Goal: Register for event/course

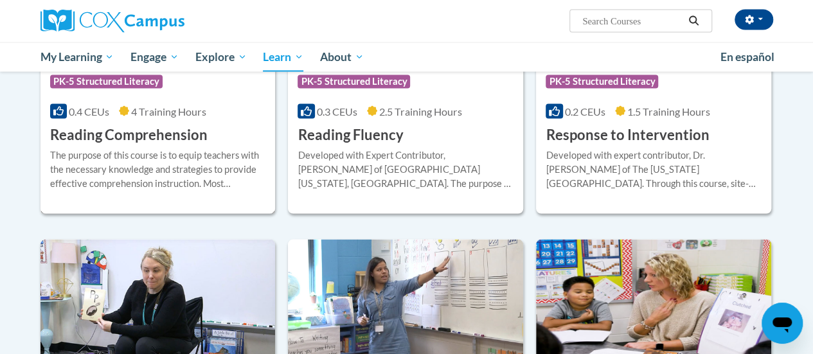
click at [148, 138] on h3 "Reading Comprehension" at bounding box center [128, 135] width 157 height 20
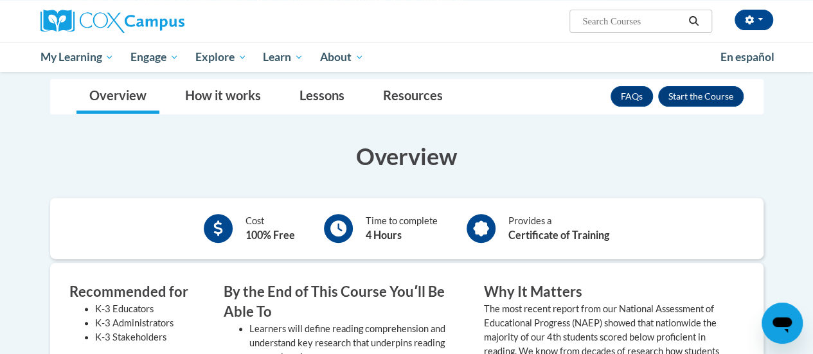
scroll to position [189, 0]
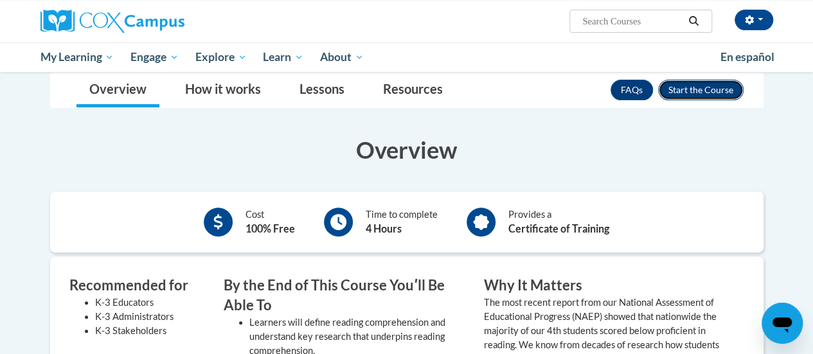
click at [700, 89] on button "Enroll" at bounding box center [700, 90] width 85 height 21
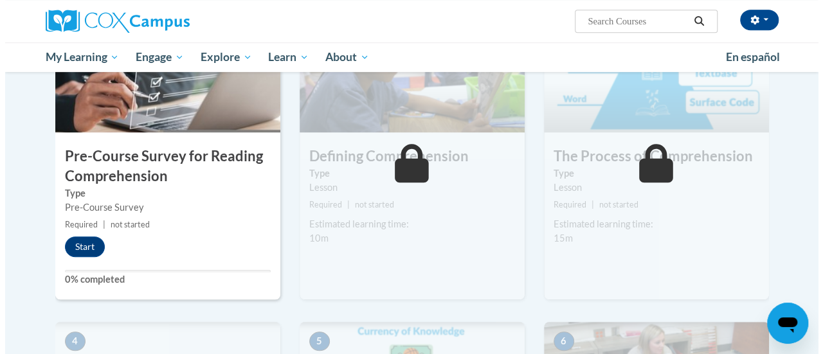
scroll to position [326, 0]
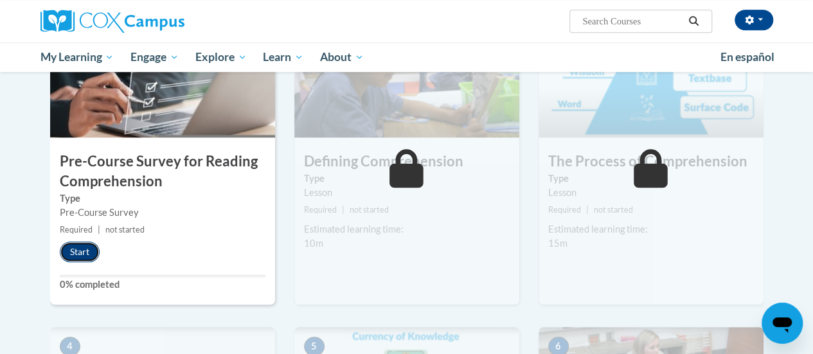
click at [75, 253] on button "Start" at bounding box center [80, 252] width 40 height 21
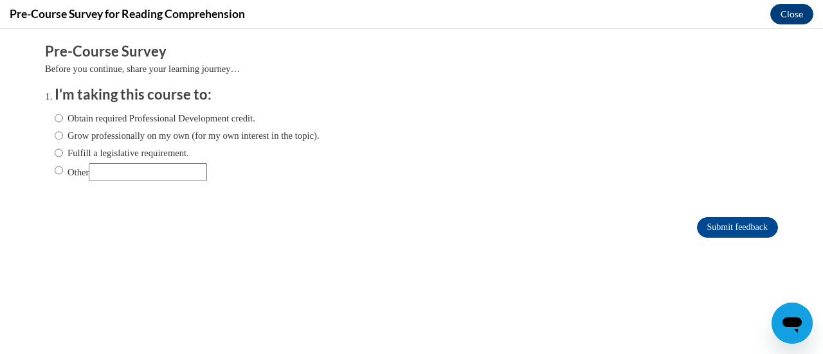
scroll to position [0, 0]
click at [55, 118] on input "Obtain required Professional Development credit." at bounding box center [59, 118] width 8 height 14
radio input "true"
click at [724, 224] on input "Submit feedback" at bounding box center [737, 227] width 81 height 21
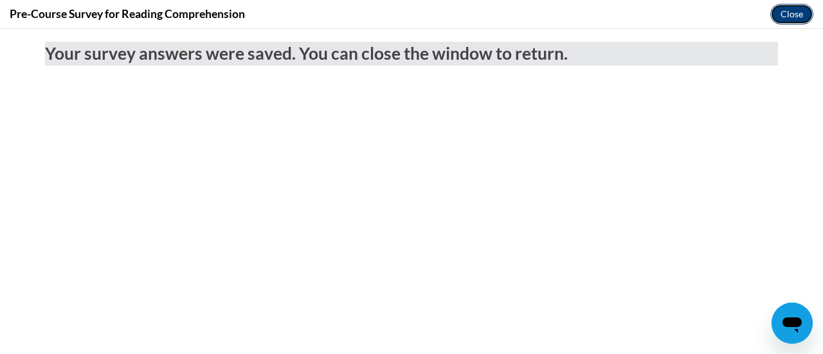
click at [800, 19] on button "Close" at bounding box center [791, 14] width 43 height 21
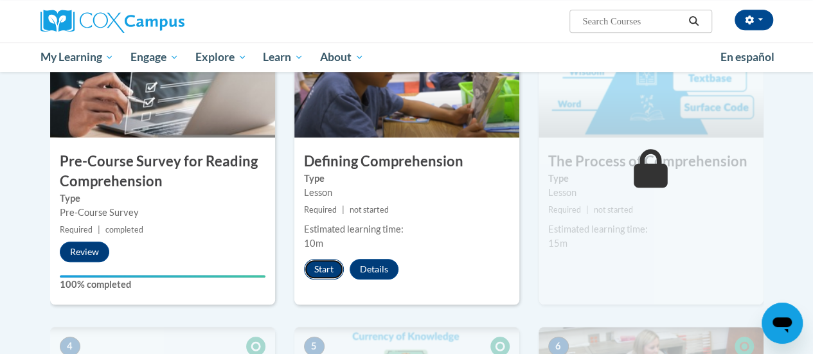
click at [324, 271] on button "Start" at bounding box center [324, 269] width 40 height 21
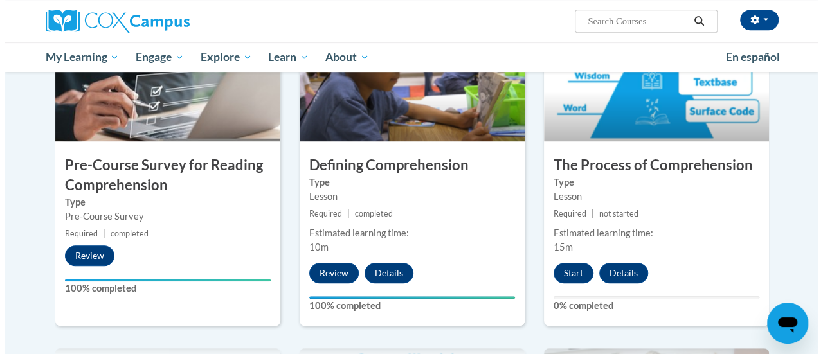
scroll to position [324, 0]
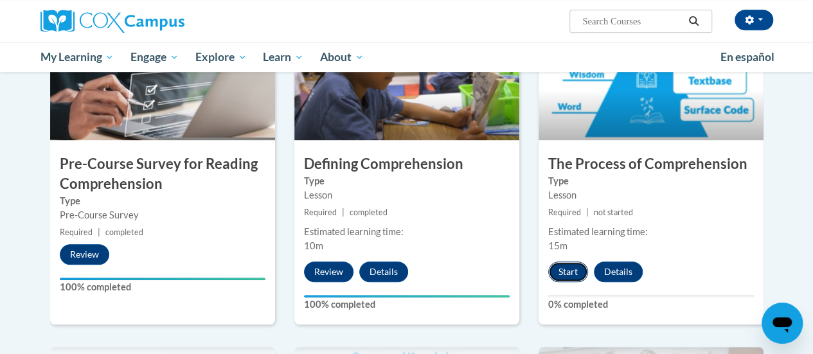
click at [563, 275] on button "Start" at bounding box center [568, 272] width 40 height 21
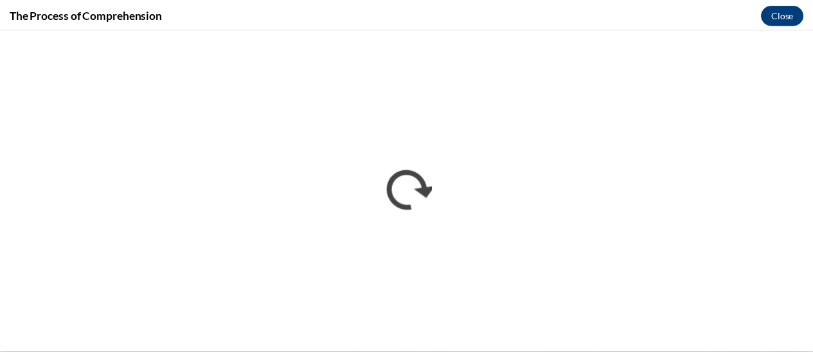
scroll to position [0, 0]
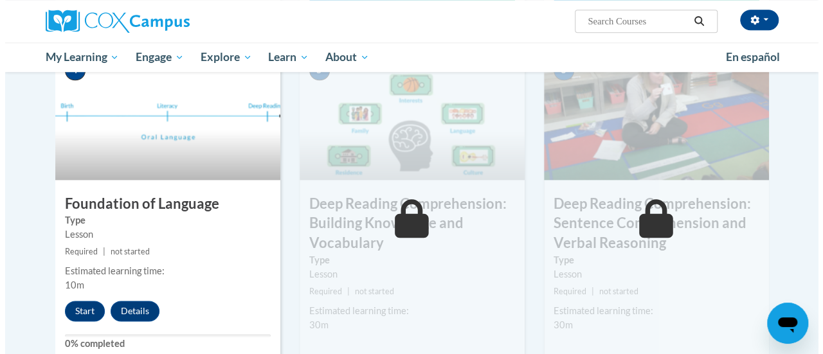
scroll to position [620, 0]
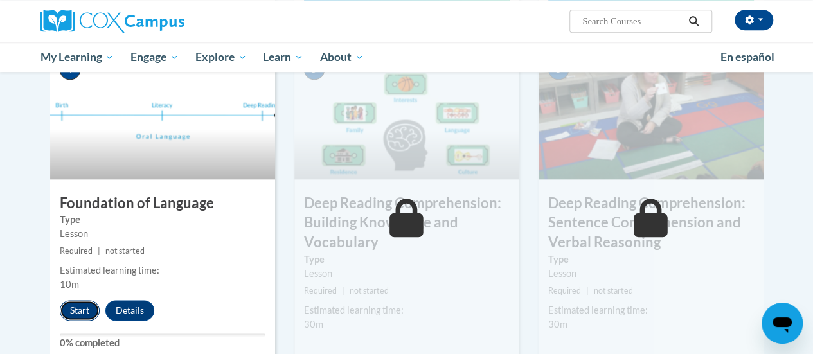
click at [79, 309] on button "Start" at bounding box center [80, 310] width 40 height 21
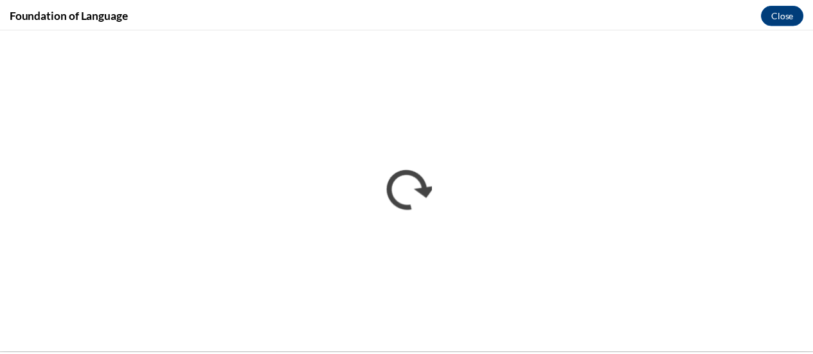
scroll to position [0, 0]
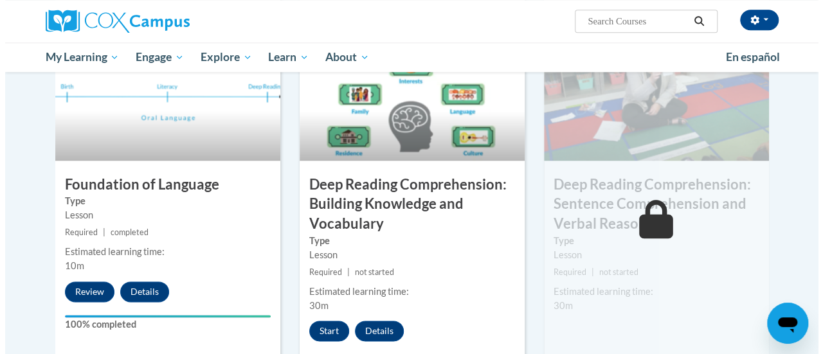
scroll to position [652, 0]
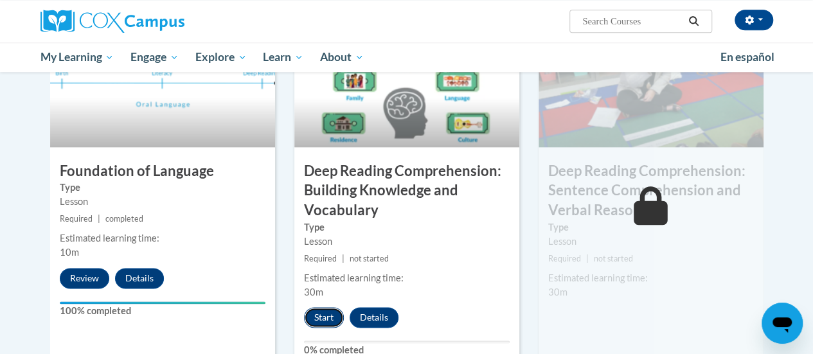
click at [319, 317] on button "Start" at bounding box center [324, 317] width 40 height 21
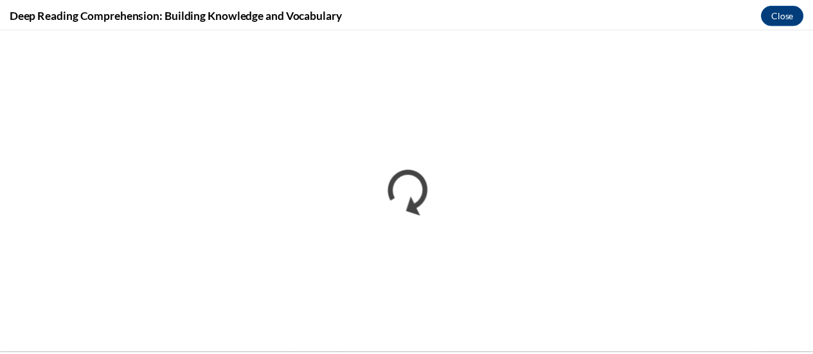
scroll to position [0, 0]
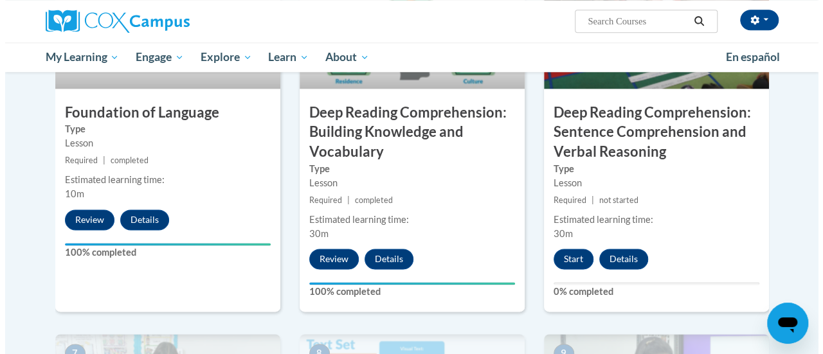
scroll to position [729, 0]
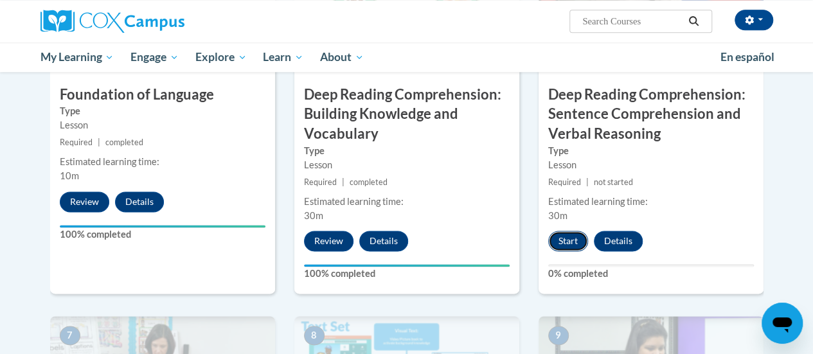
click at [569, 240] on button "Start" at bounding box center [568, 241] width 40 height 21
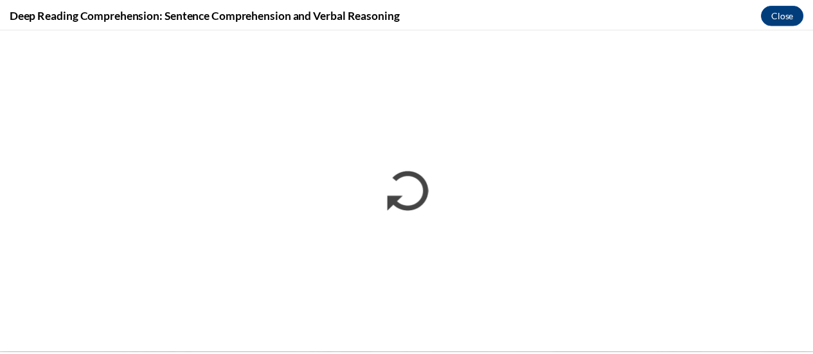
scroll to position [0, 0]
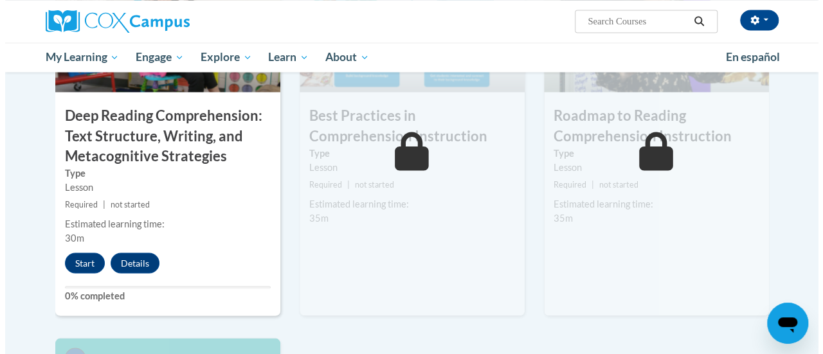
scroll to position [1085, 0]
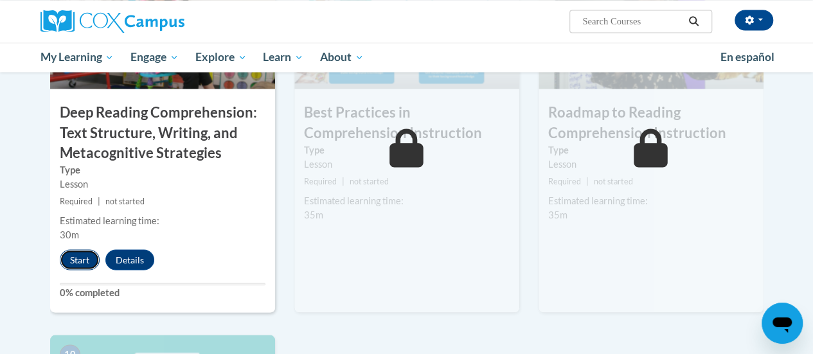
click at [75, 260] on button "Start" at bounding box center [80, 259] width 40 height 21
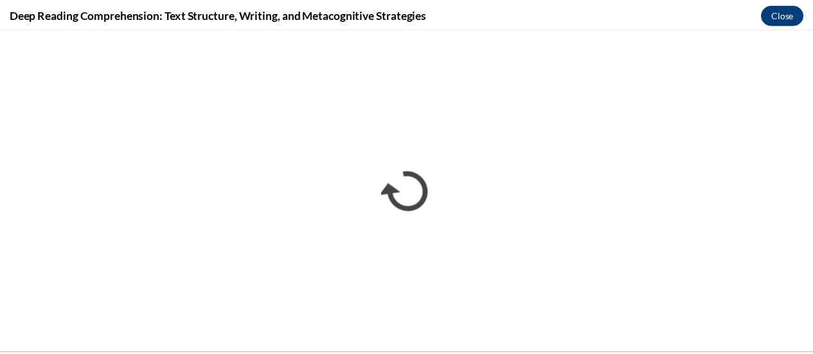
scroll to position [0, 0]
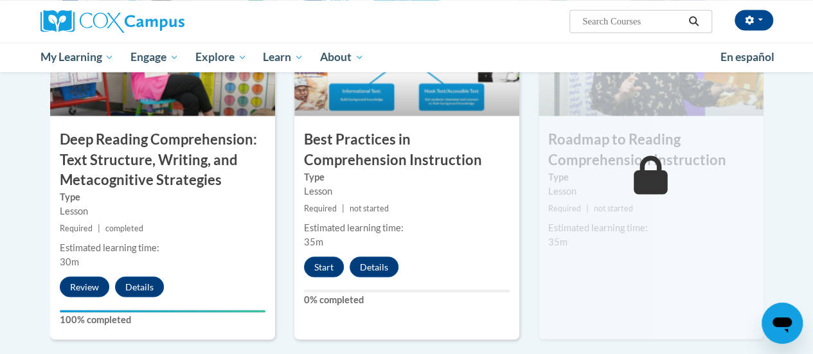
scroll to position [1053, 0]
